Goal: Complete application form

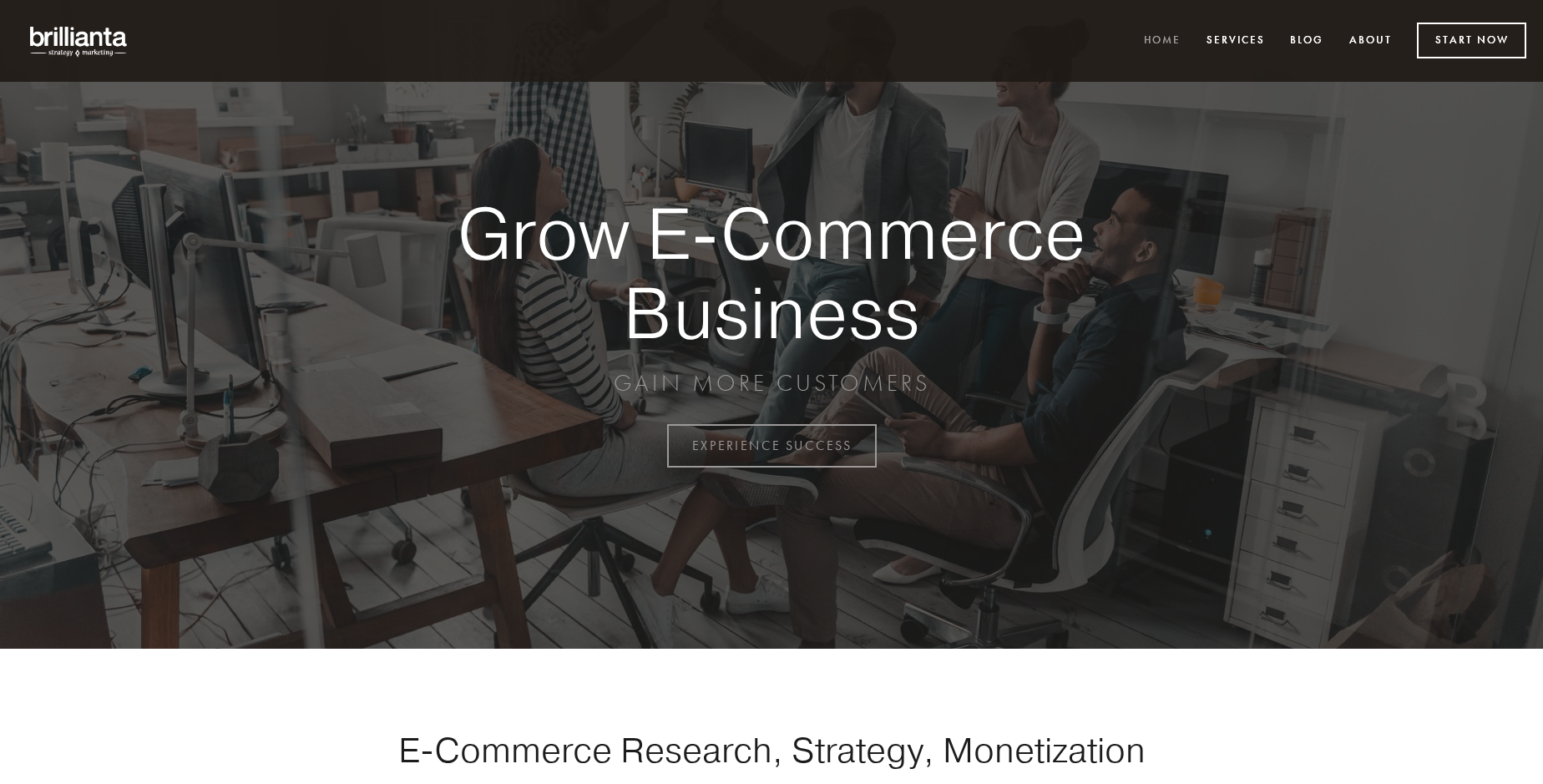
scroll to position [4376, 0]
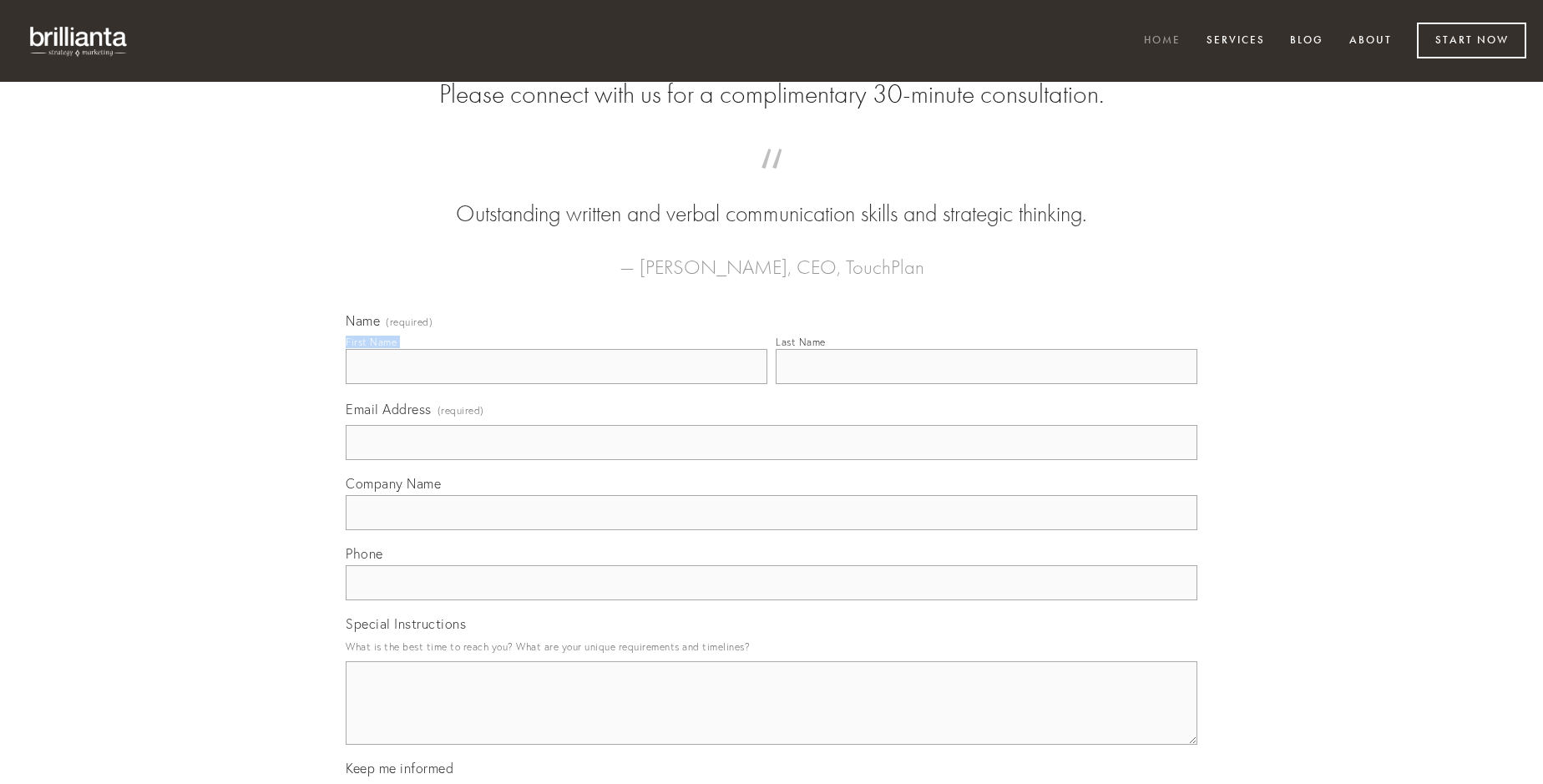
type input "[PERSON_NAME]"
click at [985, 384] on input "Last Name" at bounding box center [986, 367] width 422 height 35
type input "[PERSON_NAME]"
click at [771, 460] on input "Email Address (required)" at bounding box center [771, 443] width 851 height 35
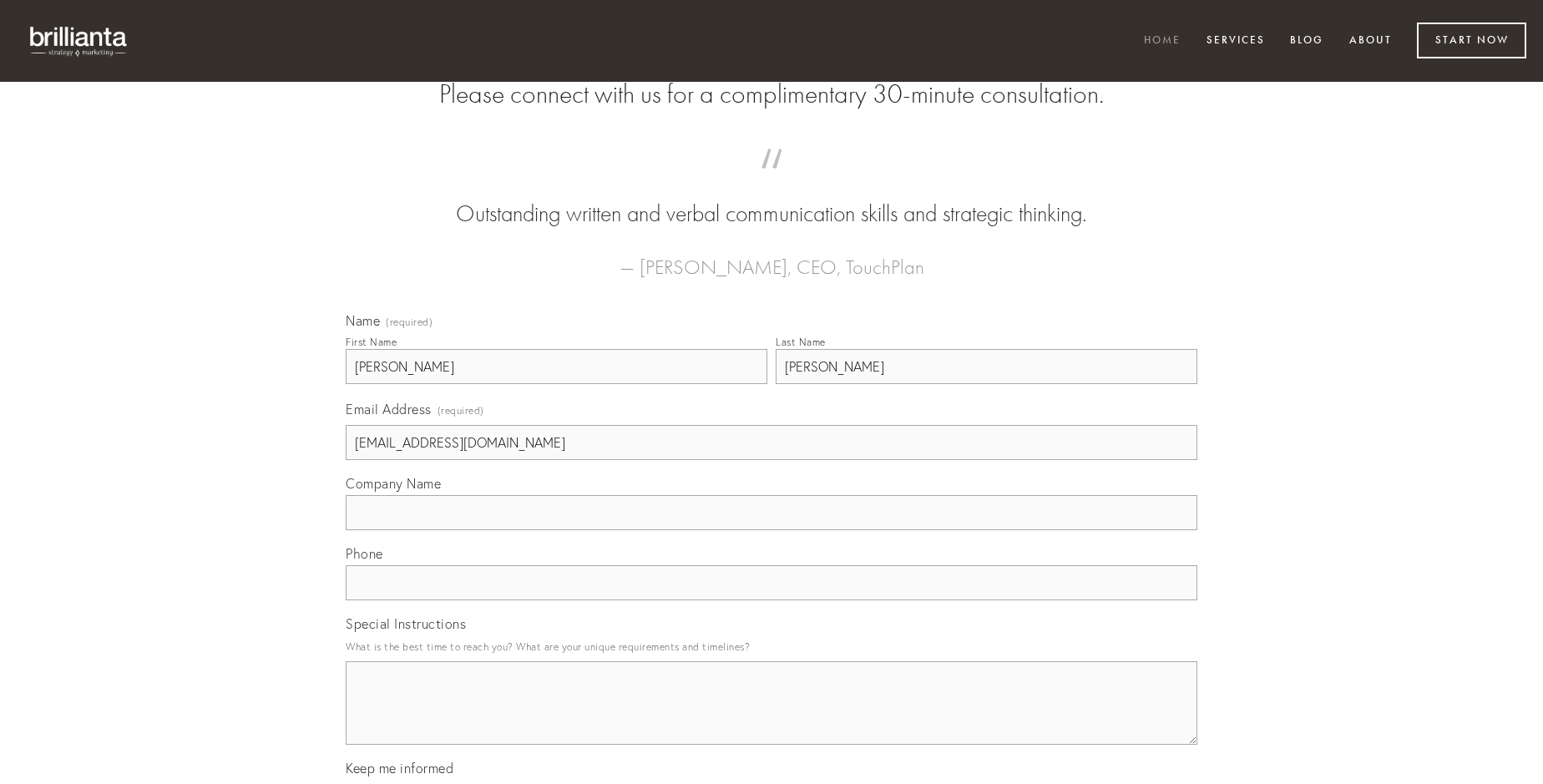
type input "[EMAIL_ADDRESS][DOMAIN_NAME]"
click at [771, 530] on input "Company Name" at bounding box center [771, 513] width 851 height 35
type input "conicio"
click at [771, 600] on input "text" at bounding box center [771, 583] width 851 height 35
click at [771, 717] on textarea "Special Instructions" at bounding box center [771, 703] width 851 height 84
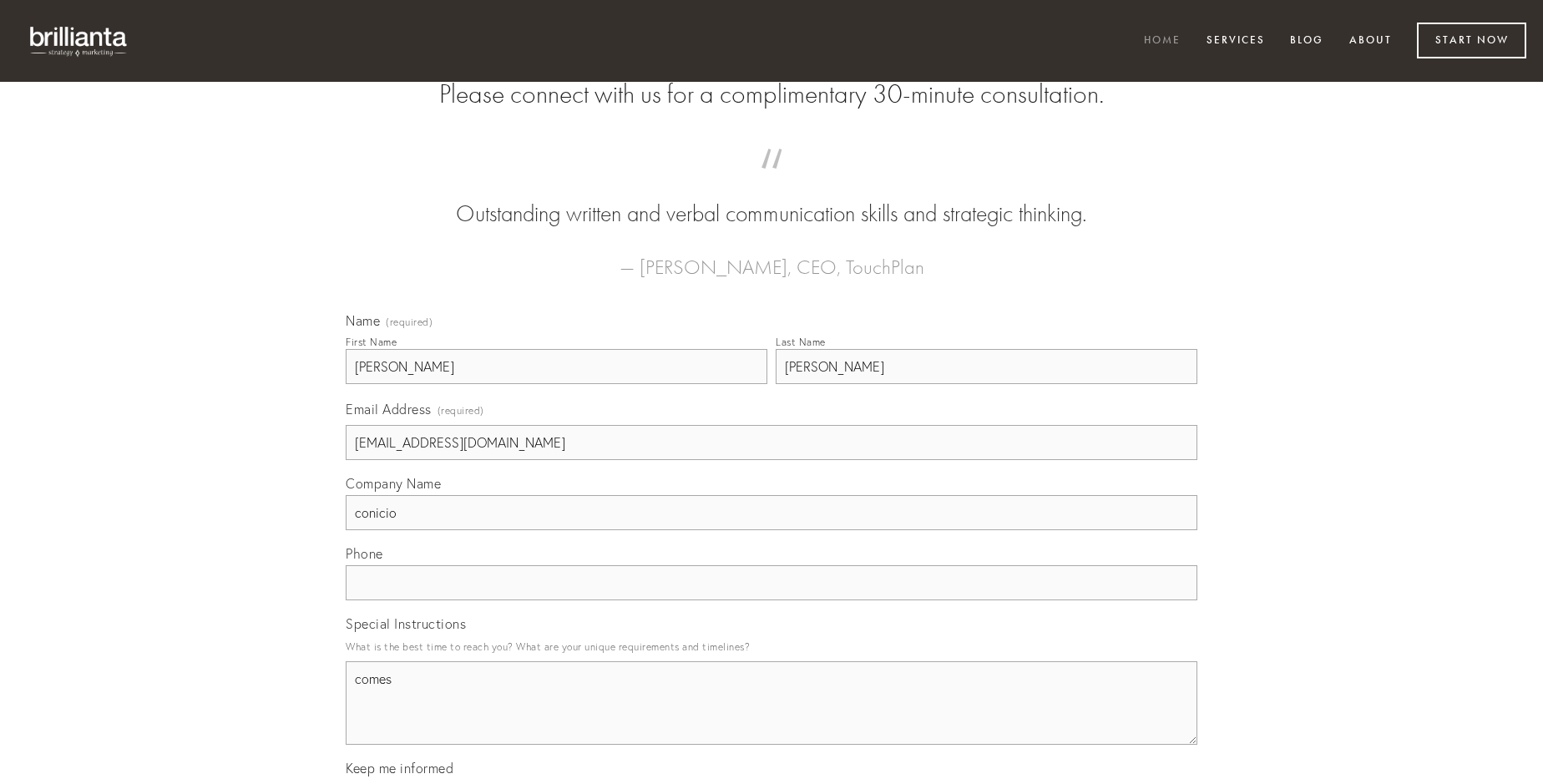
type textarea "comes"
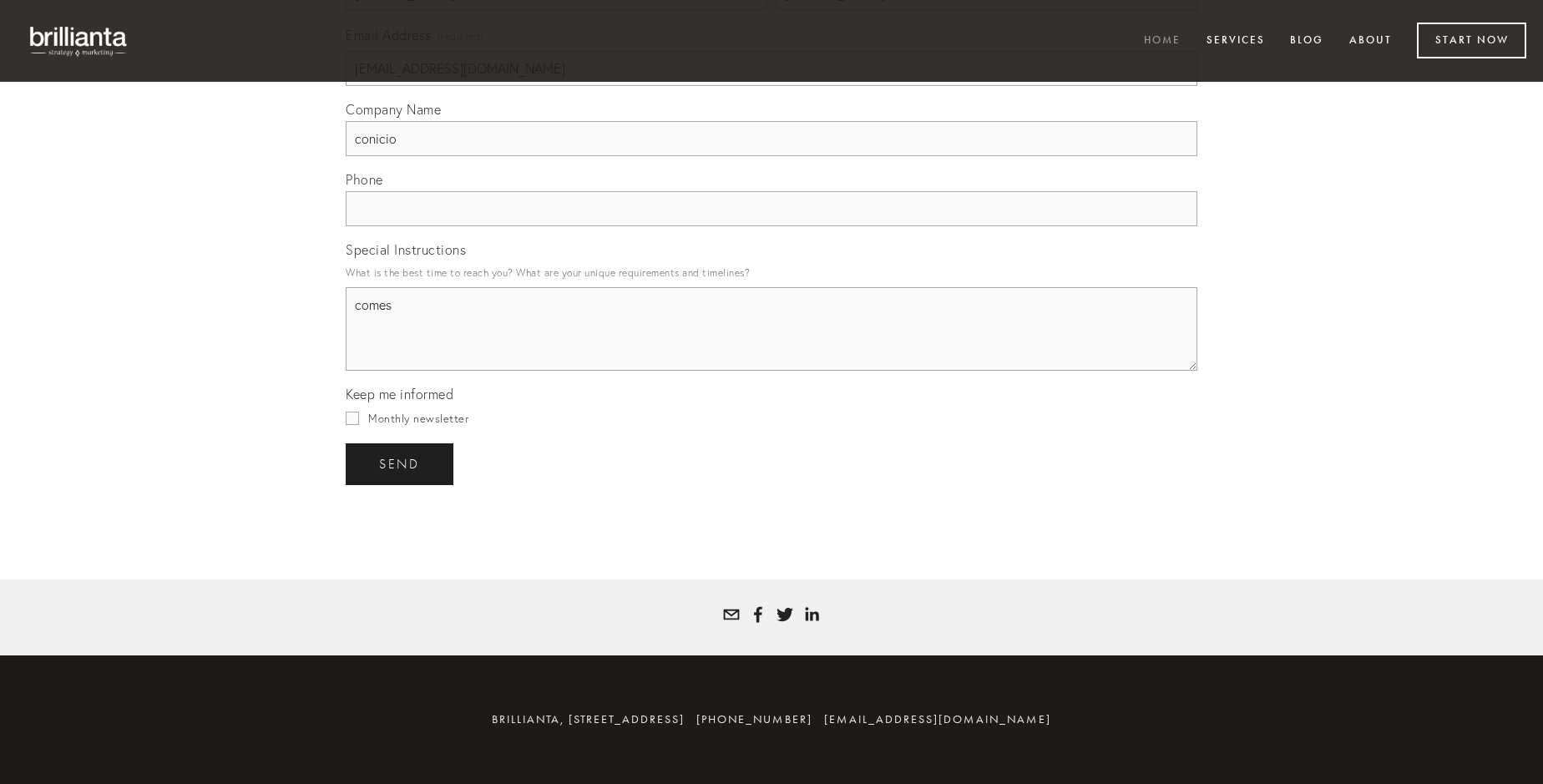
click at [401, 463] on span "send" at bounding box center [399, 463] width 41 height 15
